Goal: Information Seeking & Learning: Learn about a topic

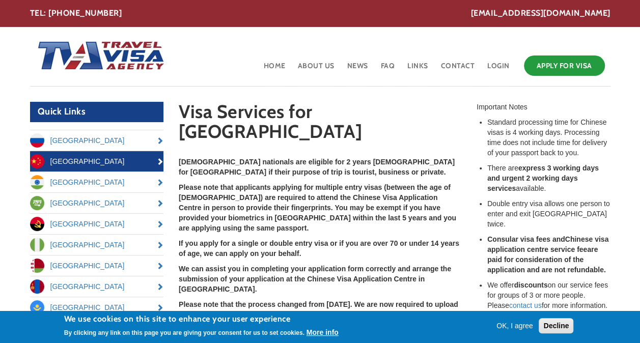
click at [519, 323] on button "OK, I agree" at bounding box center [514, 326] width 45 height 10
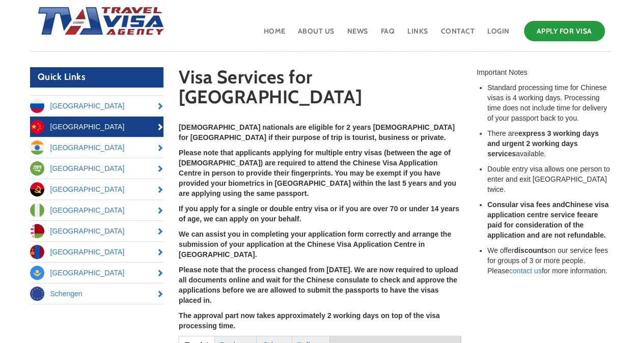
scroll to position [51, 0]
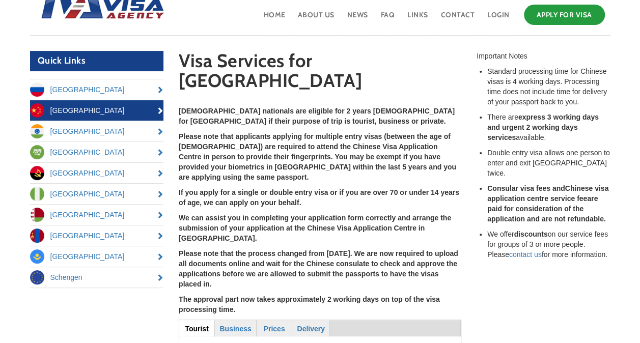
click at [308, 187] on p "If you apply for a single or double entry visa or if you are over 70 or under 1…" at bounding box center [320, 197] width 282 height 20
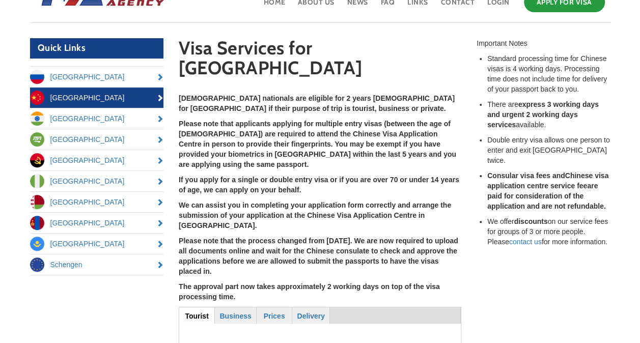
scroll to position [102, 0]
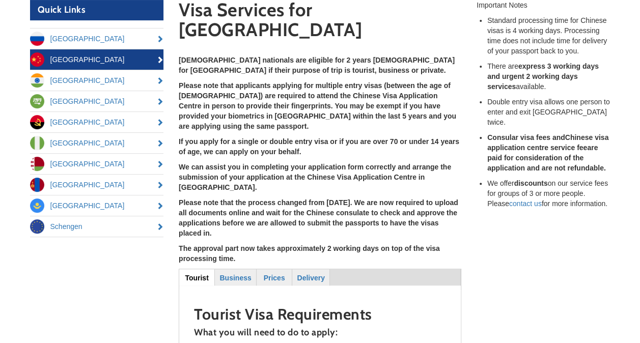
click at [363, 136] on p "If you apply for a single or double entry visa or if you are over 70 or under 1…" at bounding box center [320, 146] width 282 height 20
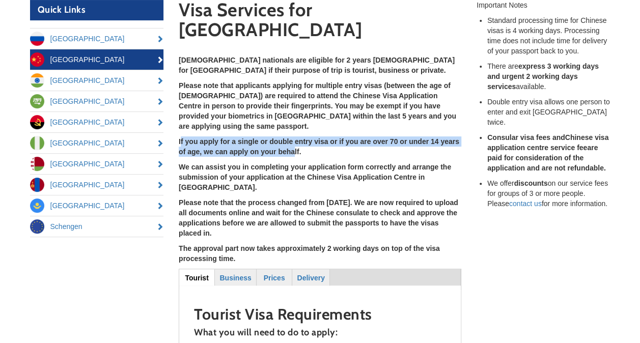
drag, startPoint x: 181, startPoint y: 109, endPoint x: 294, endPoint y: 120, distance: 113.5
click at [294, 137] on strong "If you apply for a single or double entry visa or if you are over 70 or under 1…" at bounding box center [319, 146] width 280 height 18
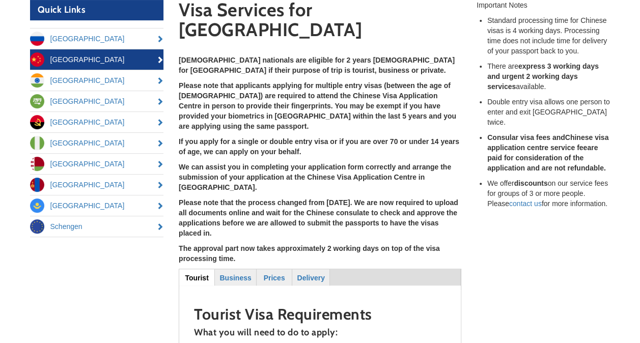
drag, startPoint x: 294, startPoint y: 120, endPoint x: 312, endPoint y: 131, distance: 21.2
click at [304, 127] on div "[DEMOGRAPHIC_DATA] nationals are eligible for 2 years [DEMOGRAPHIC_DATA] for [G…" at bounding box center [320, 159] width 282 height 209
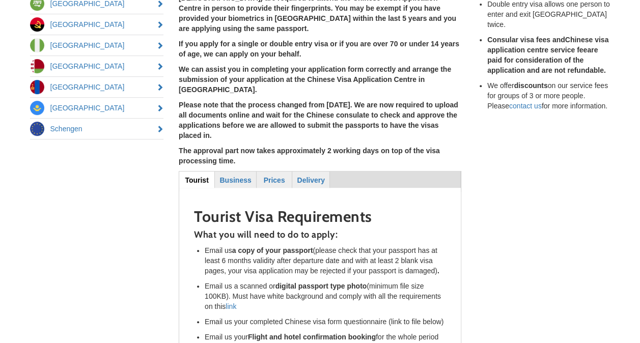
scroll to position [305, 0]
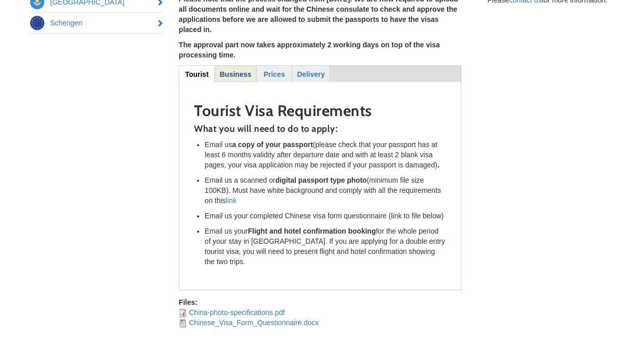
click at [236, 70] on strong "Business" at bounding box center [235, 74] width 32 height 8
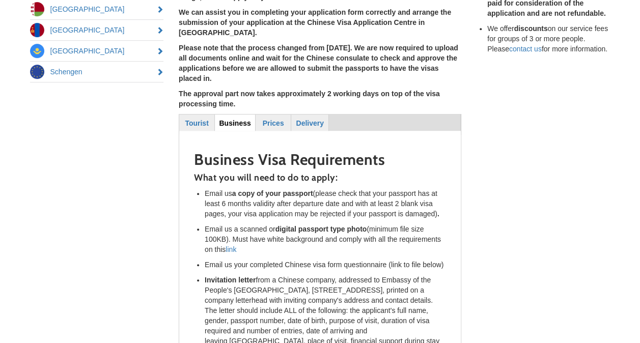
scroll to position [204, 0]
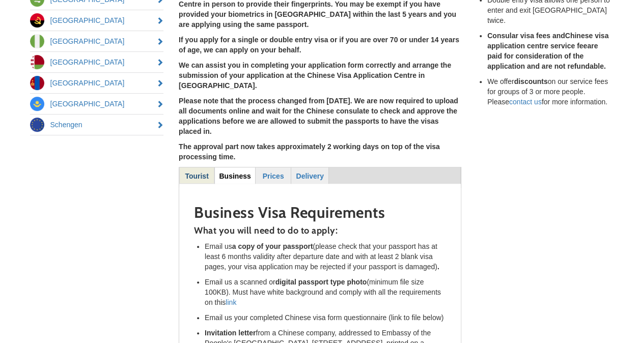
click at [198, 172] on strong "Tourist" at bounding box center [196, 176] width 23 height 8
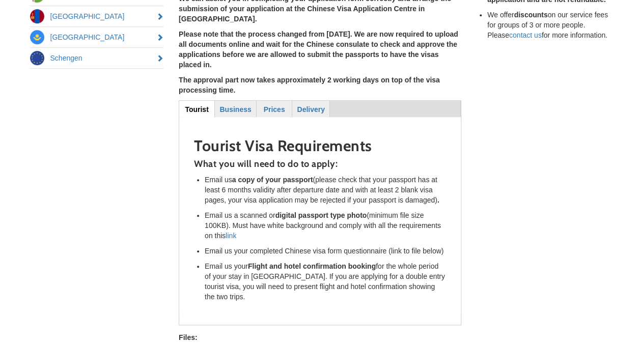
scroll to position [254, 0]
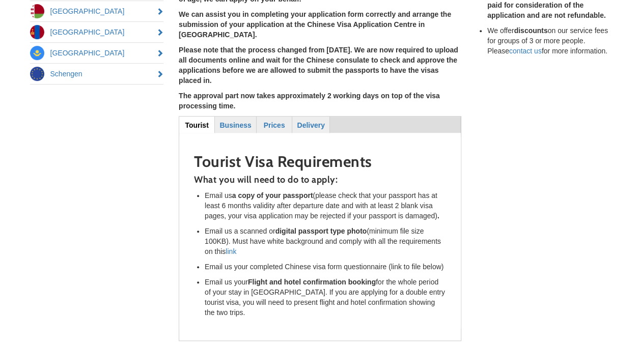
click at [614, 164] on div "Quick Links [GEOGRAPHIC_DATA] [GEOGRAPHIC_DATA] [GEOGRAPHIC_DATA] [GEOGRAPHIC_D…" at bounding box center [319, 112] width 595 height 531
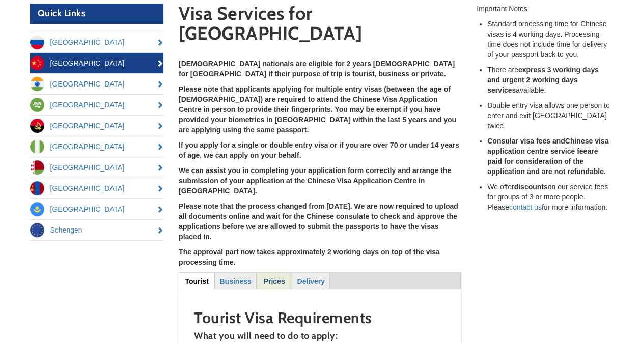
scroll to position [153, 0]
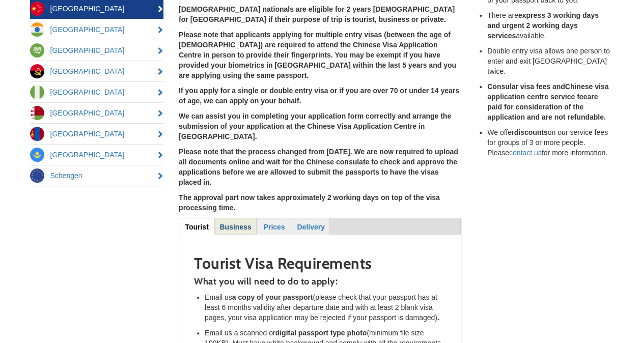
click at [225, 218] on link "Business" at bounding box center [235, 226] width 40 height 16
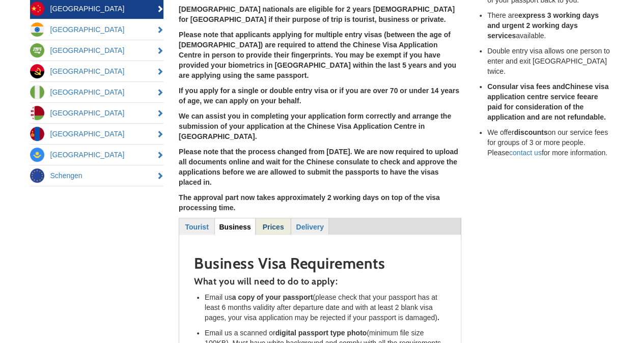
click at [286, 218] on link "Prices" at bounding box center [273, 226] width 34 height 16
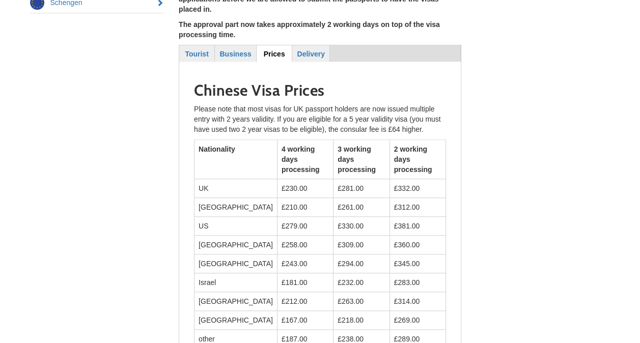
scroll to position [254, 0]
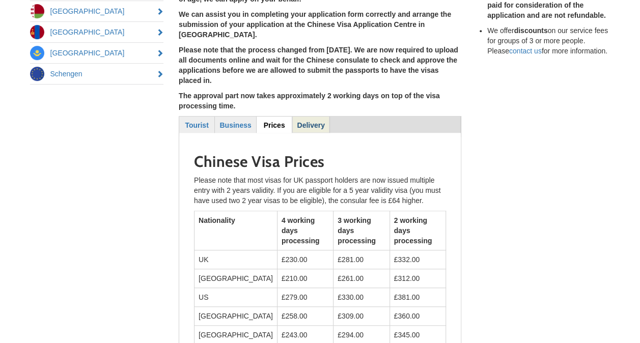
click at [314, 121] on strong "Delivery" at bounding box center [310, 125] width 27 height 8
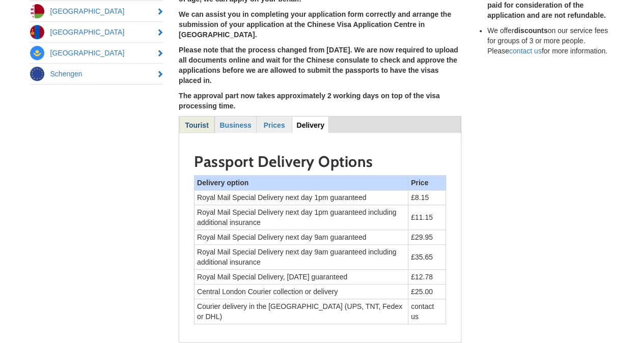
click at [197, 121] on strong "Tourist" at bounding box center [196, 125] width 23 height 8
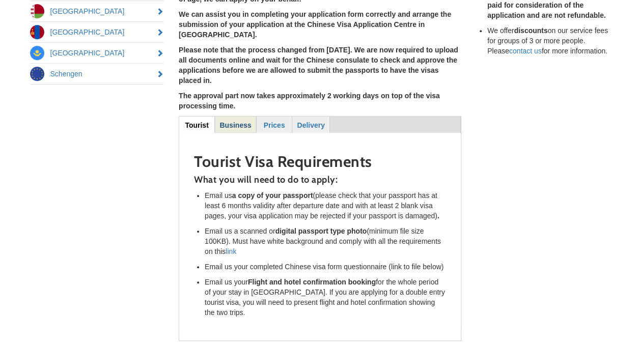
click at [232, 121] on strong "Business" at bounding box center [235, 125] width 32 height 8
